Goal: Submit feedback/report problem

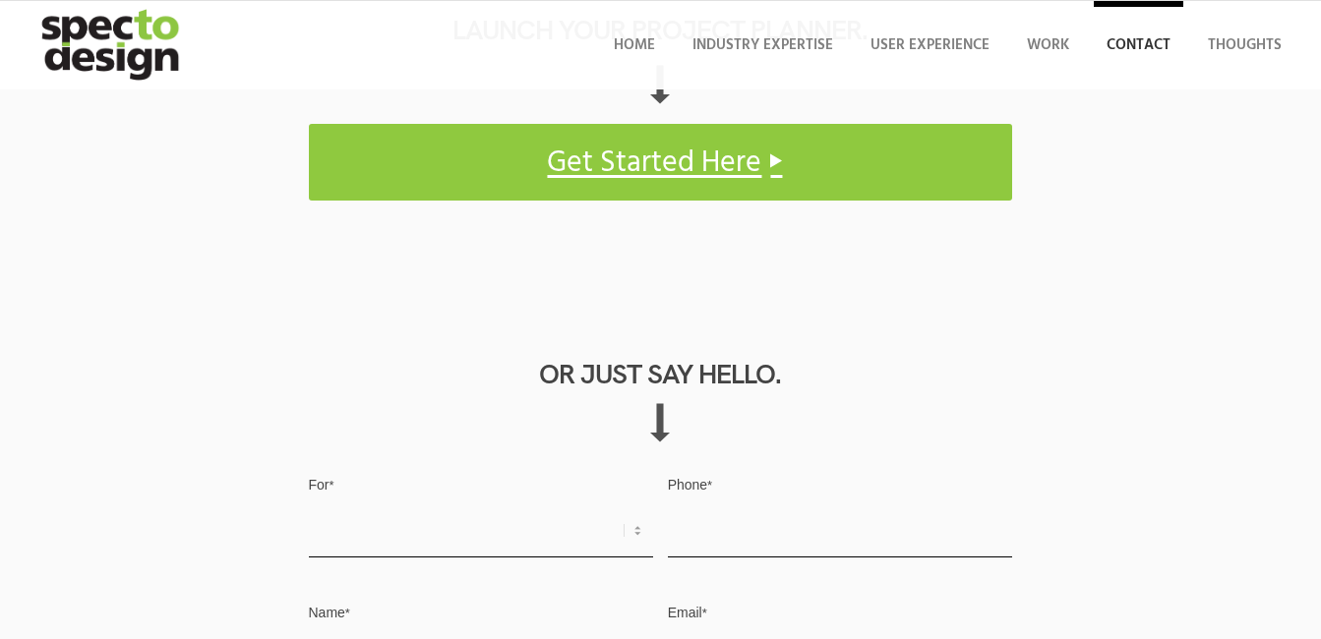
select select "Other"
click at [309, 505] on select "Request for Quote Business Opportunity Other" at bounding box center [481, 531] width 345 height 53
click at [668, 505] on input "Phone *" at bounding box center [840, 531] width 345 height 53
type input "3340073326"
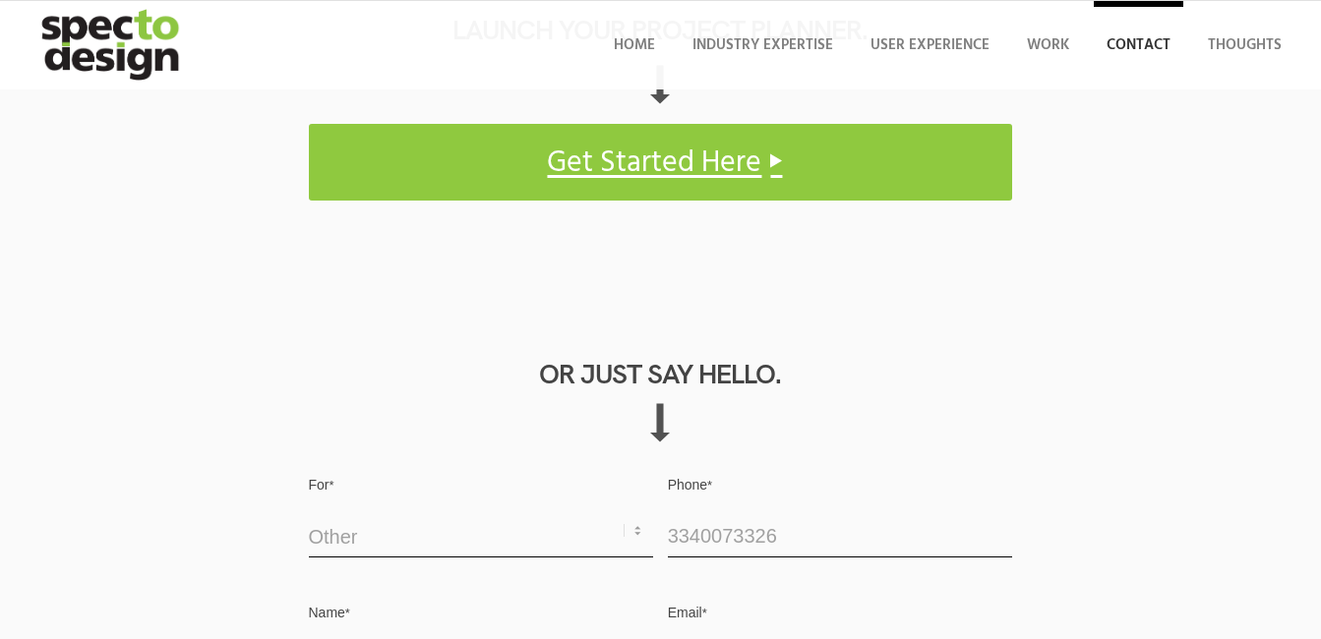
type input "[PERSON_NAME]"
type input "[EMAIL_ADDRESS][DOMAIN_NAME]"
paste textarea "Hello, We are offering a 20-hour FREE trial of administrative support services …"
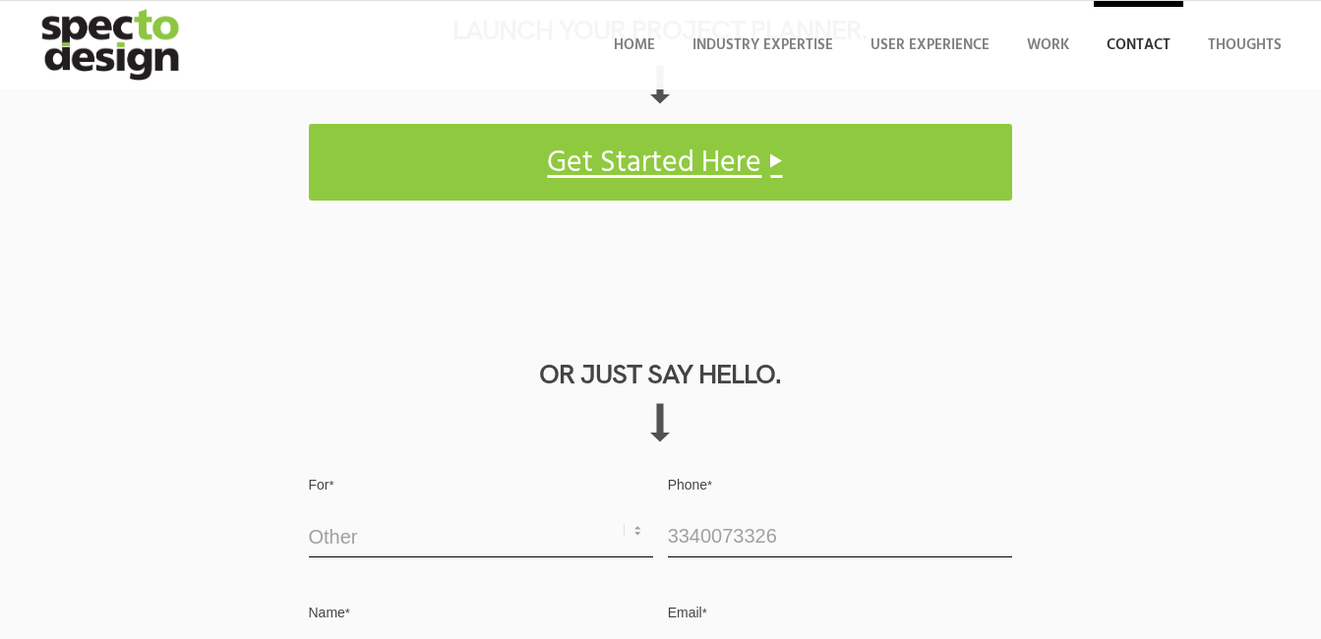
type textarea "Hello, We are offering a 20-hour FREE trial of administrative support services …"
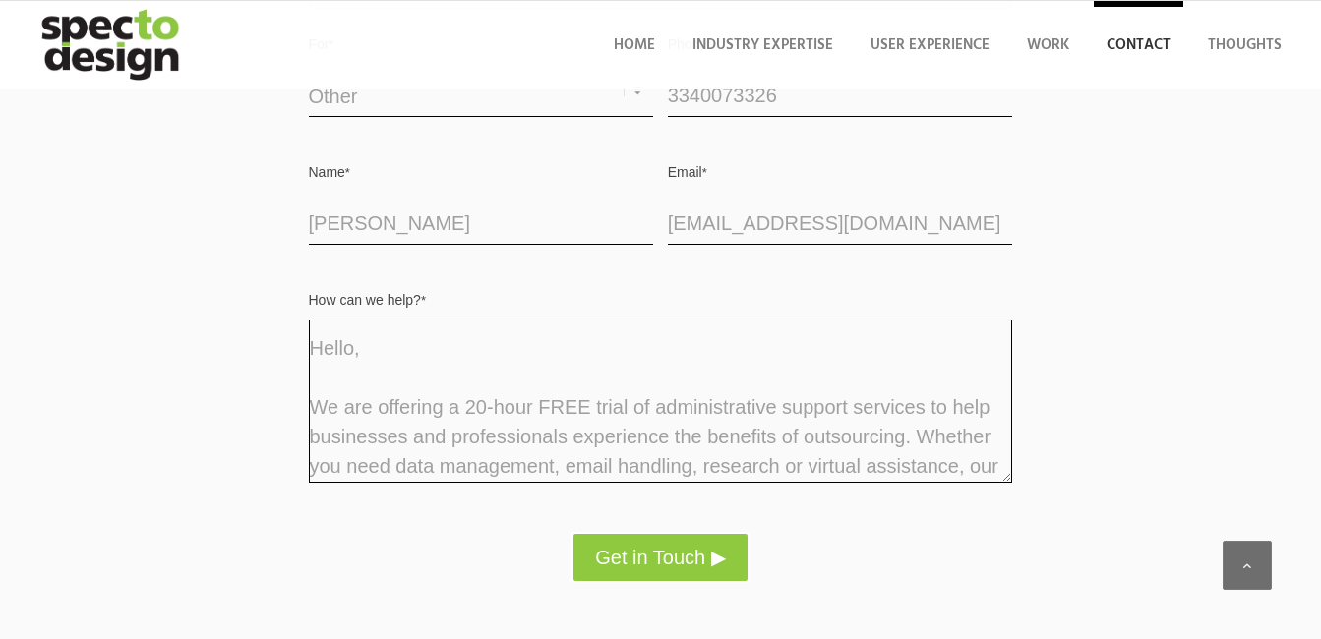
scroll to position [1819, 0]
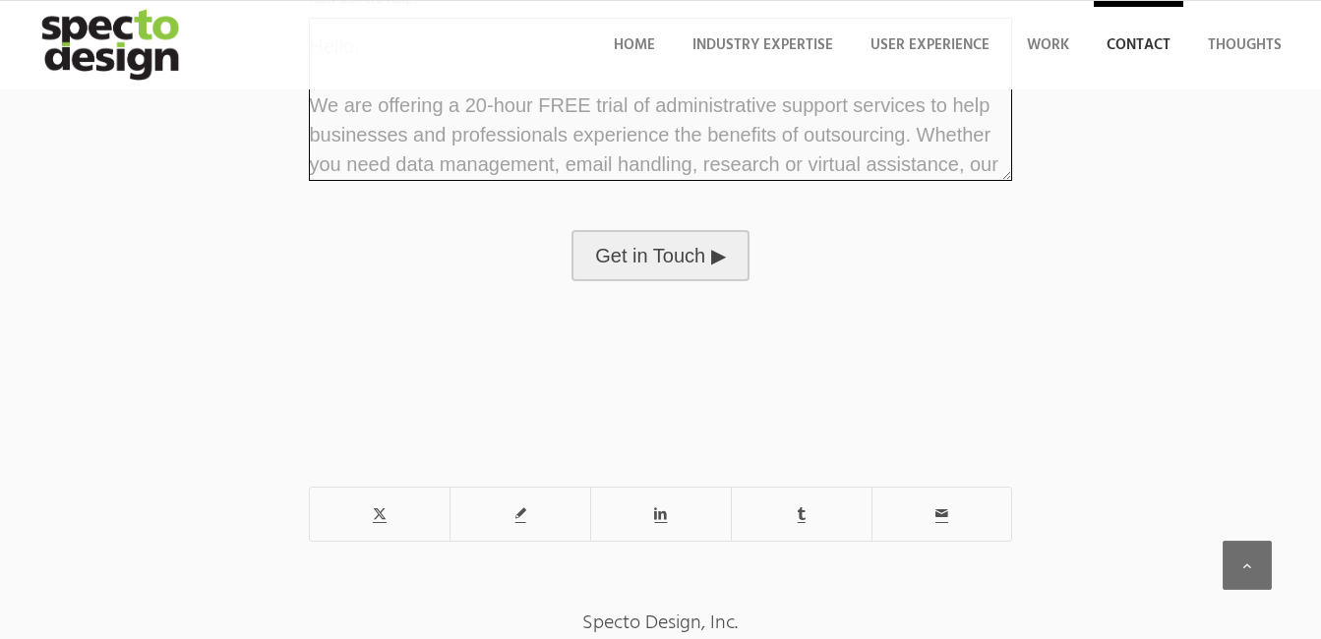
click at [675, 260] on button "Get in Touch ▶" at bounding box center [659, 255] width 177 height 51
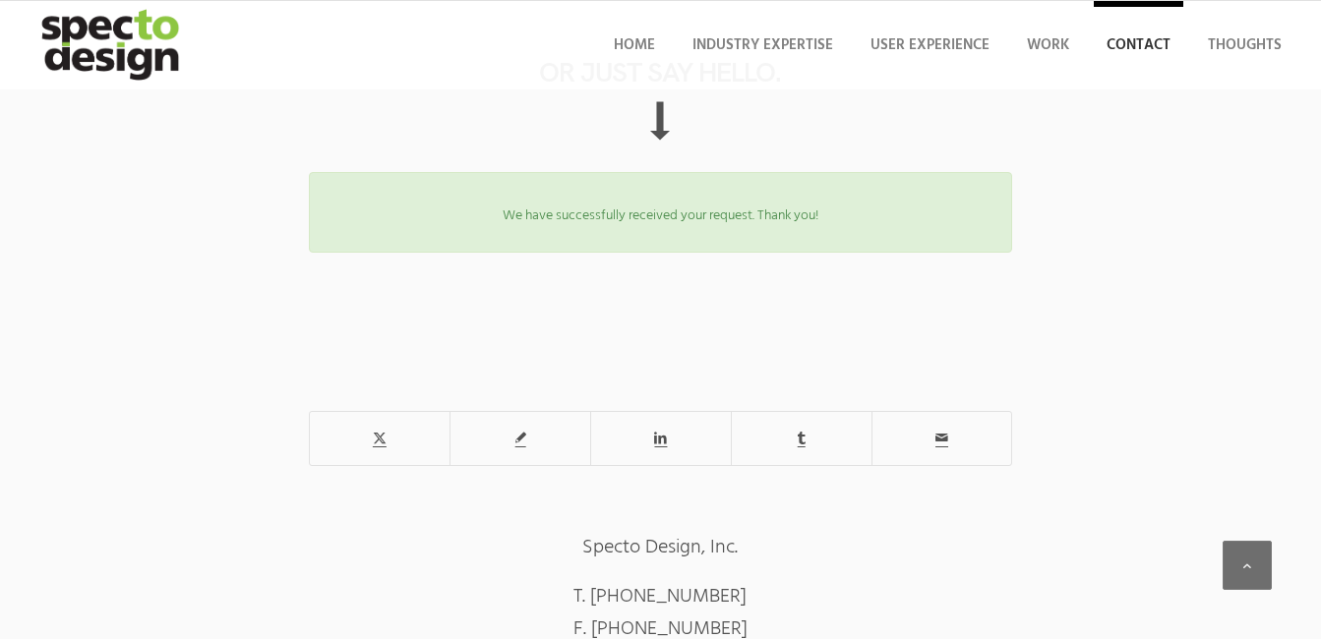
scroll to position [1037, 0]
